Goal: Ask a question

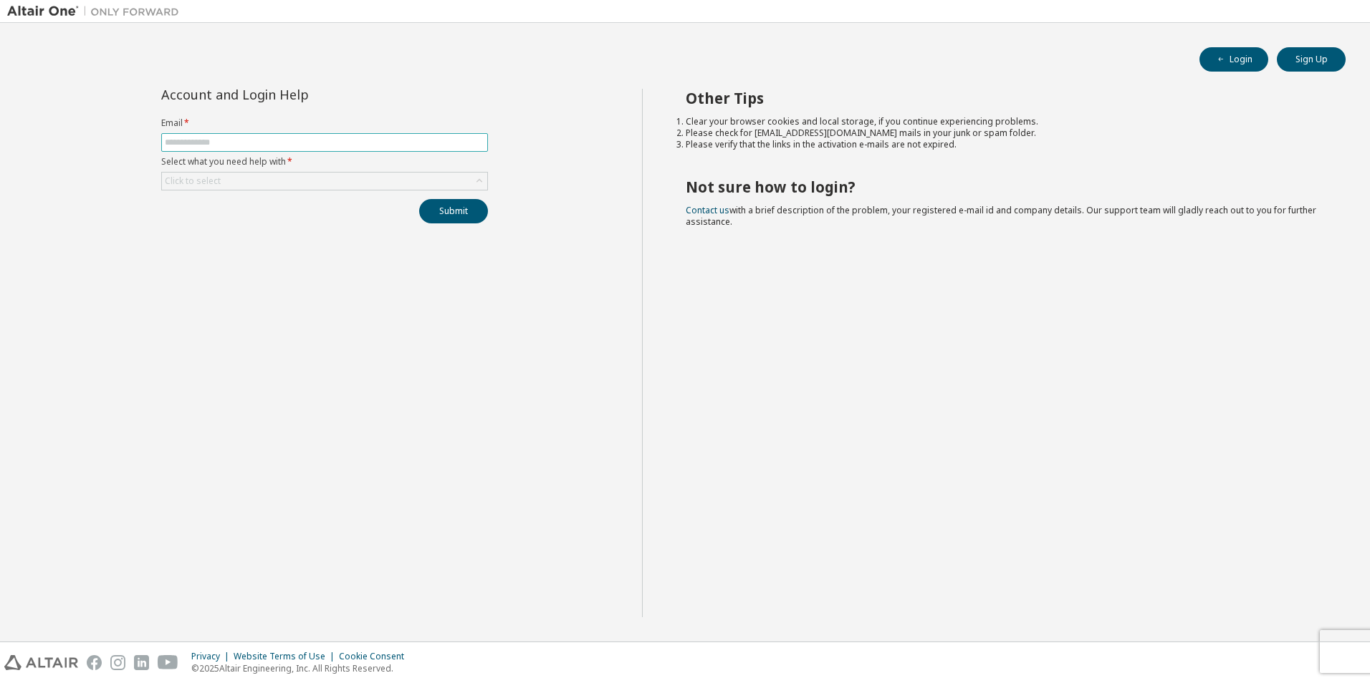
click at [293, 145] on input "text" at bounding box center [324, 142] width 319 height 11
type input "**********"
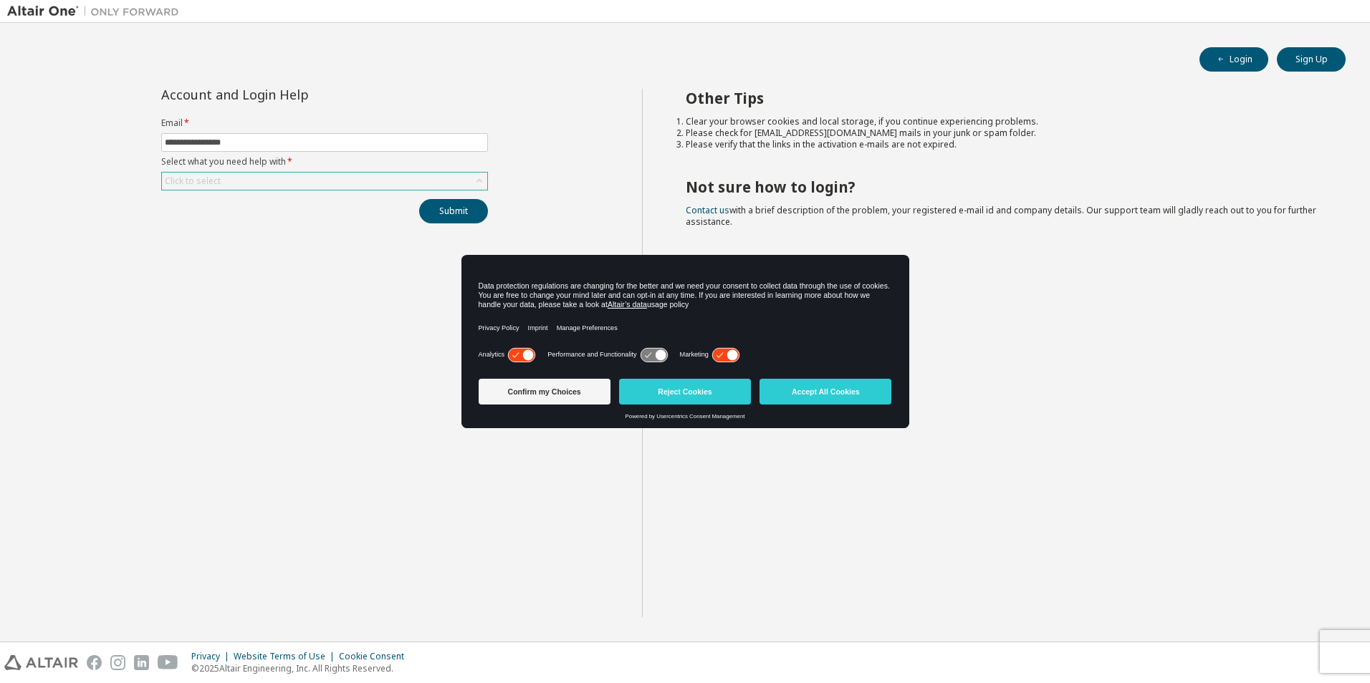
click at [300, 181] on div "Click to select" at bounding box center [324, 181] width 325 height 17
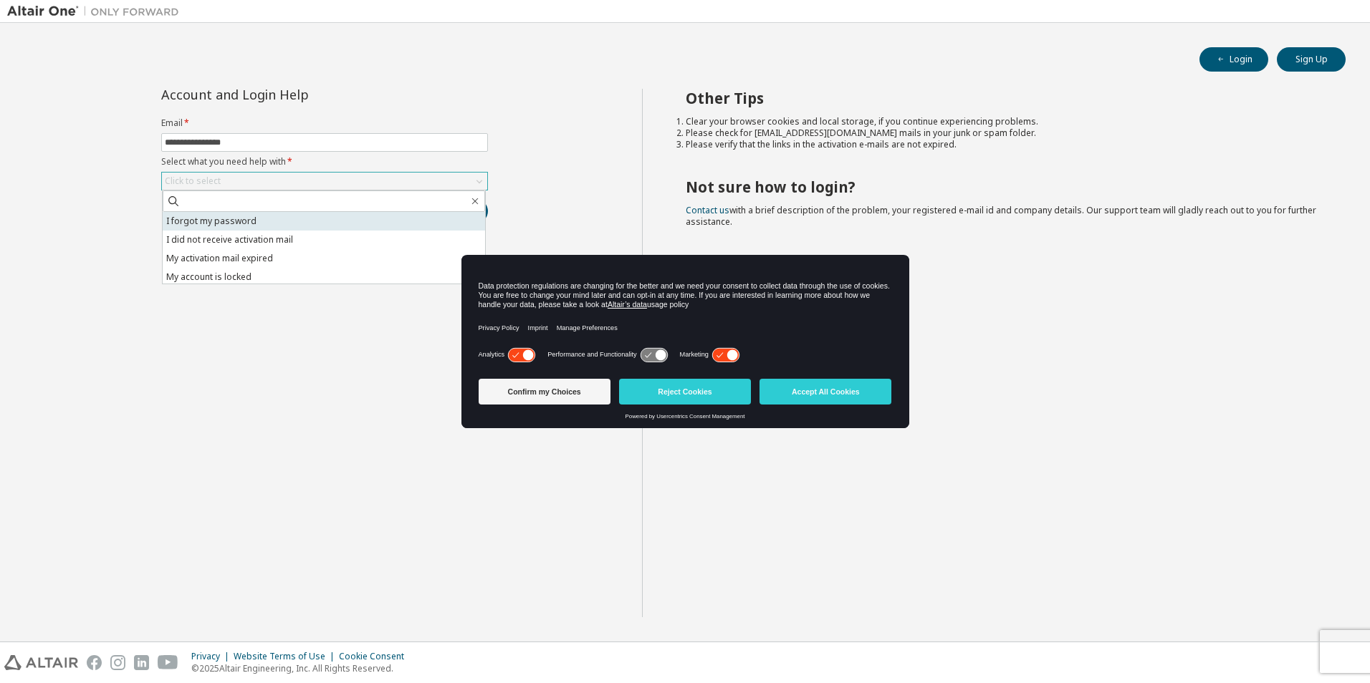
click at [303, 218] on li "I forgot my password" at bounding box center [324, 221] width 322 height 19
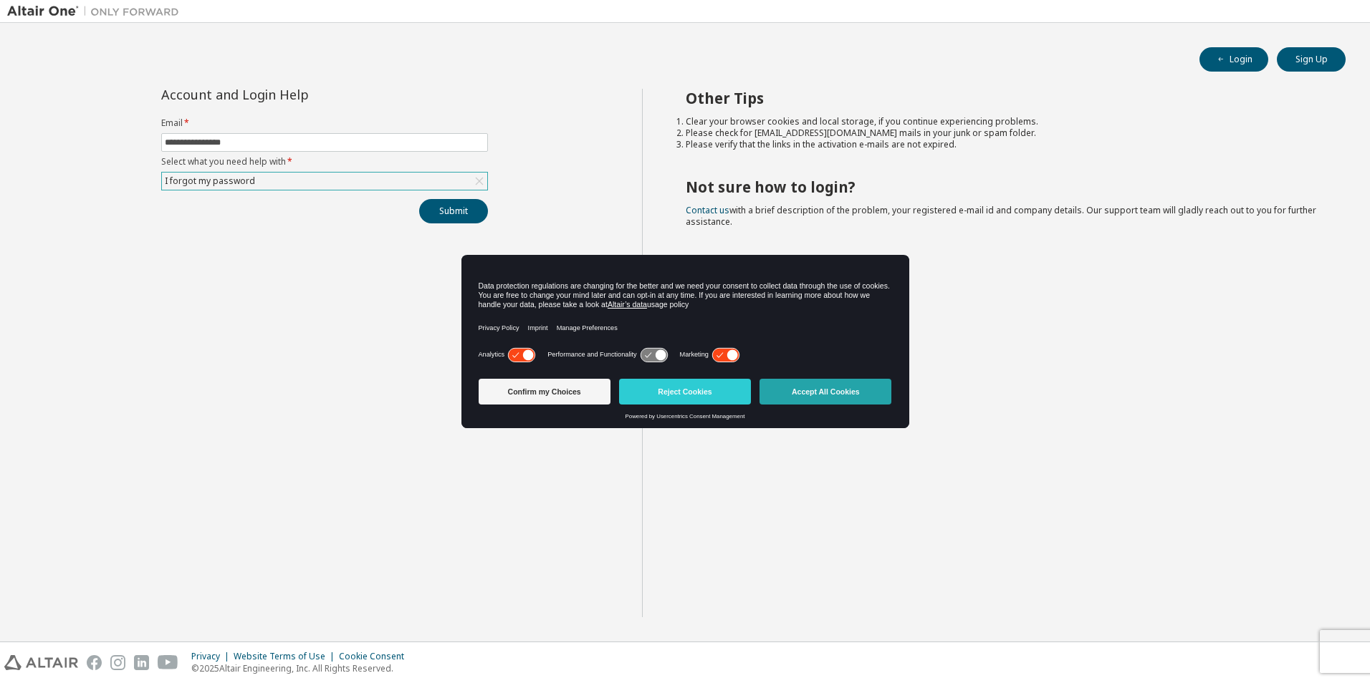
click at [844, 397] on button "Accept All Cookies" at bounding box center [825, 392] width 132 height 26
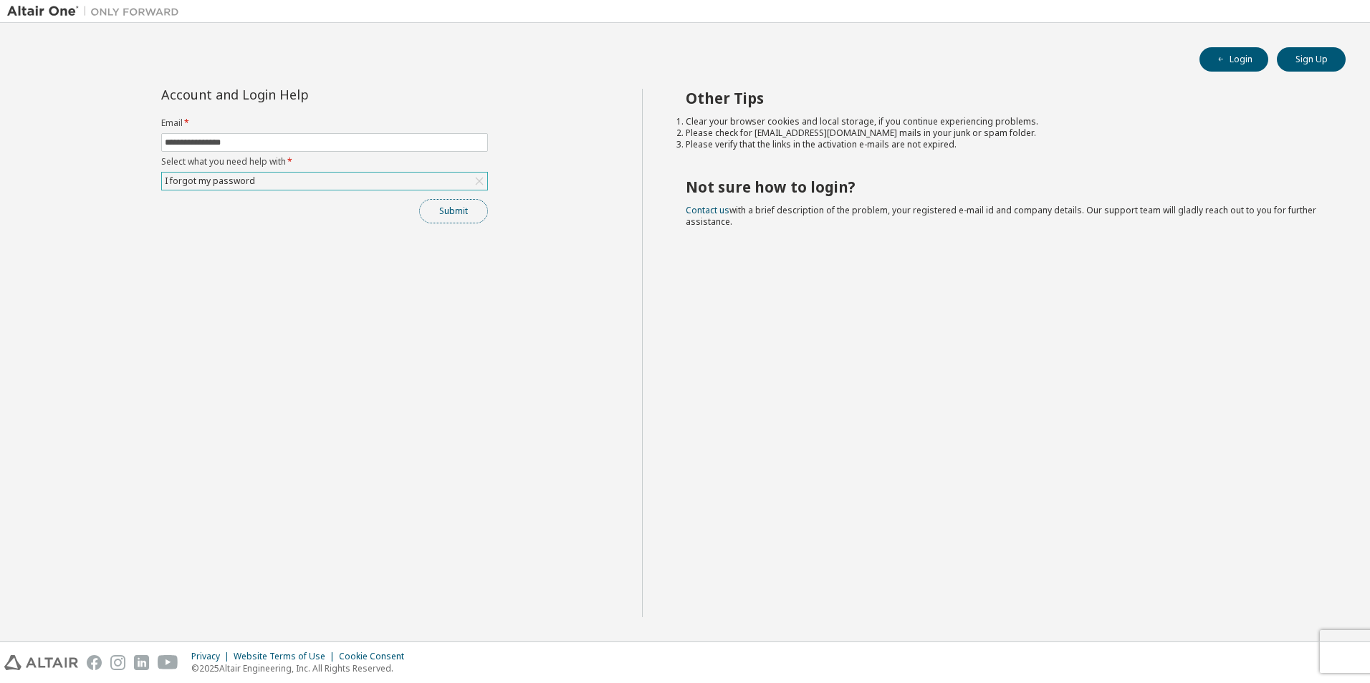
click at [458, 212] on button "Submit" at bounding box center [453, 211] width 69 height 24
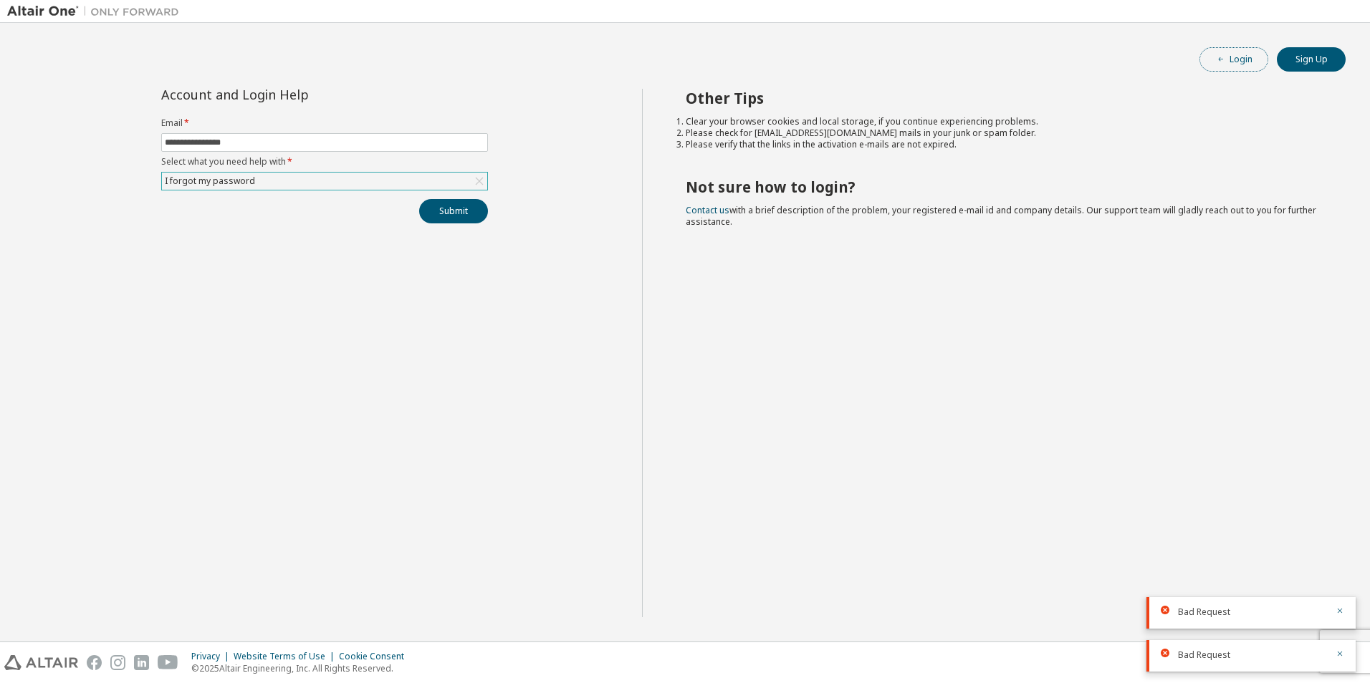
click at [1233, 64] on button "Login" at bounding box center [1233, 59] width 69 height 24
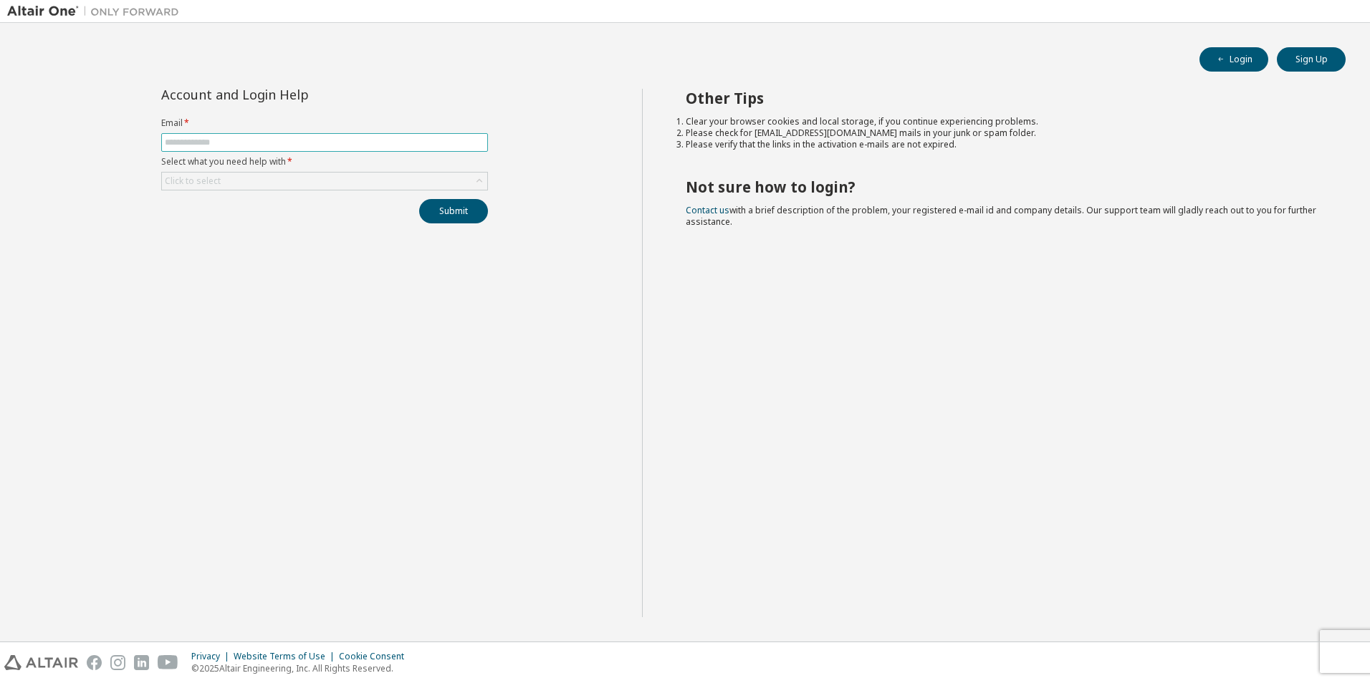
click at [377, 143] on input "text" at bounding box center [324, 142] width 319 height 11
type input "**********"
click at [404, 181] on div "Click to select" at bounding box center [324, 181] width 325 height 17
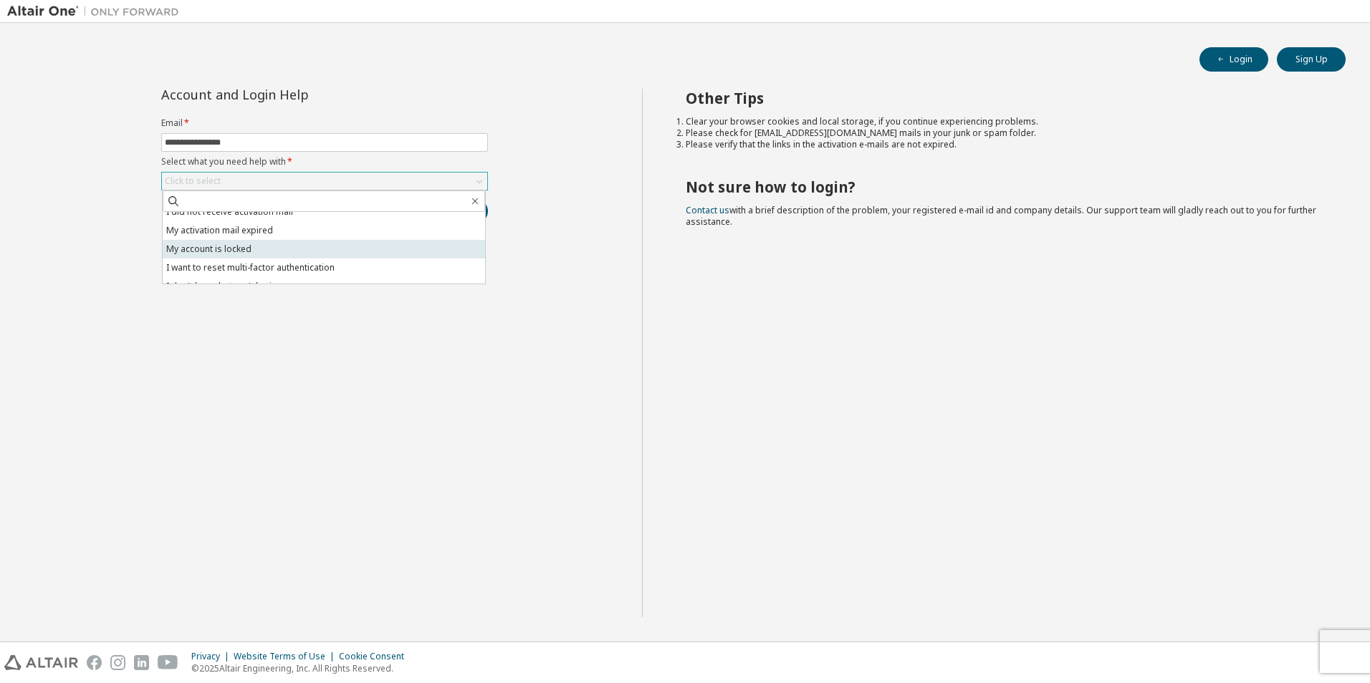
scroll to position [40, 0]
click at [383, 271] on li "I don't know but can't login" at bounding box center [324, 274] width 322 height 19
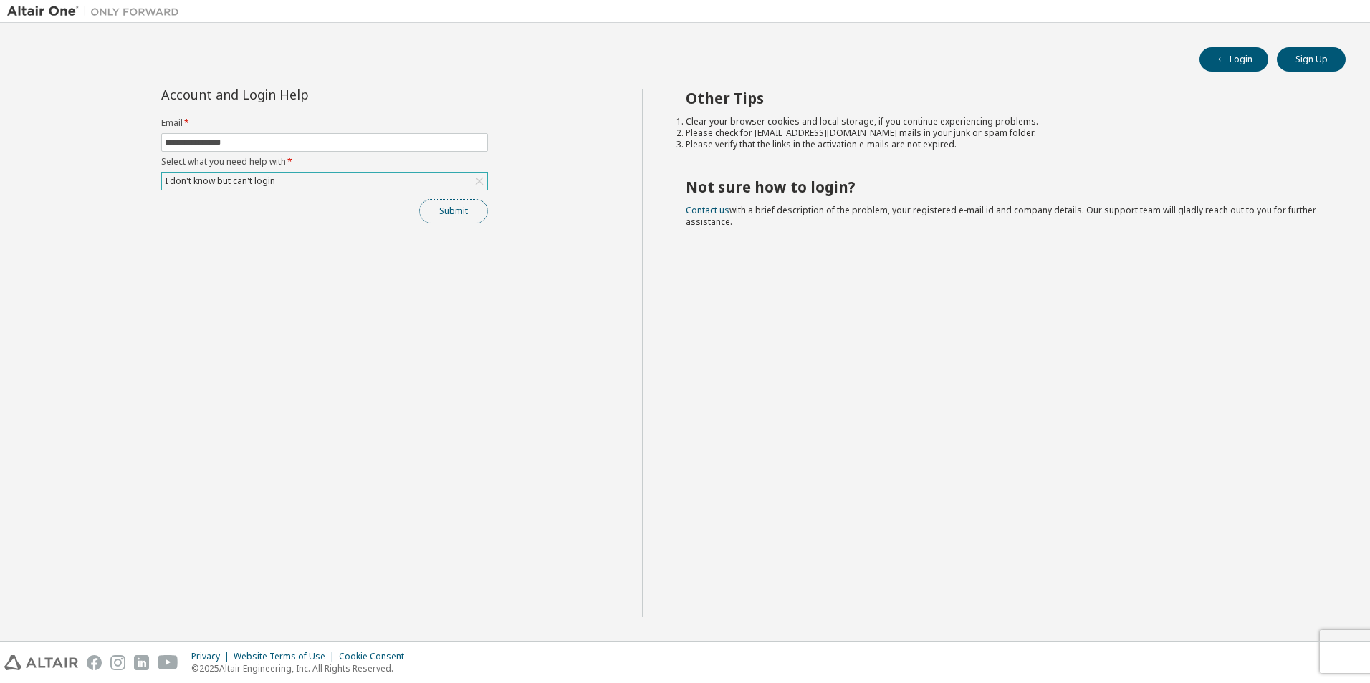
click at [443, 215] on button "Submit" at bounding box center [453, 211] width 69 height 24
drag, startPoint x: 751, startPoint y: 134, endPoint x: 829, endPoint y: 134, distance: 78.1
click at [829, 134] on li "Please check for [EMAIL_ADDRESS][DOMAIN_NAME] mails in your junk or spam folder." at bounding box center [1002, 133] width 635 height 11
copy li "[EMAIL_ADDRESS][DOMAIN_NAME]"
